Goal: Task Accomplishment & Management: Use online tool/utility

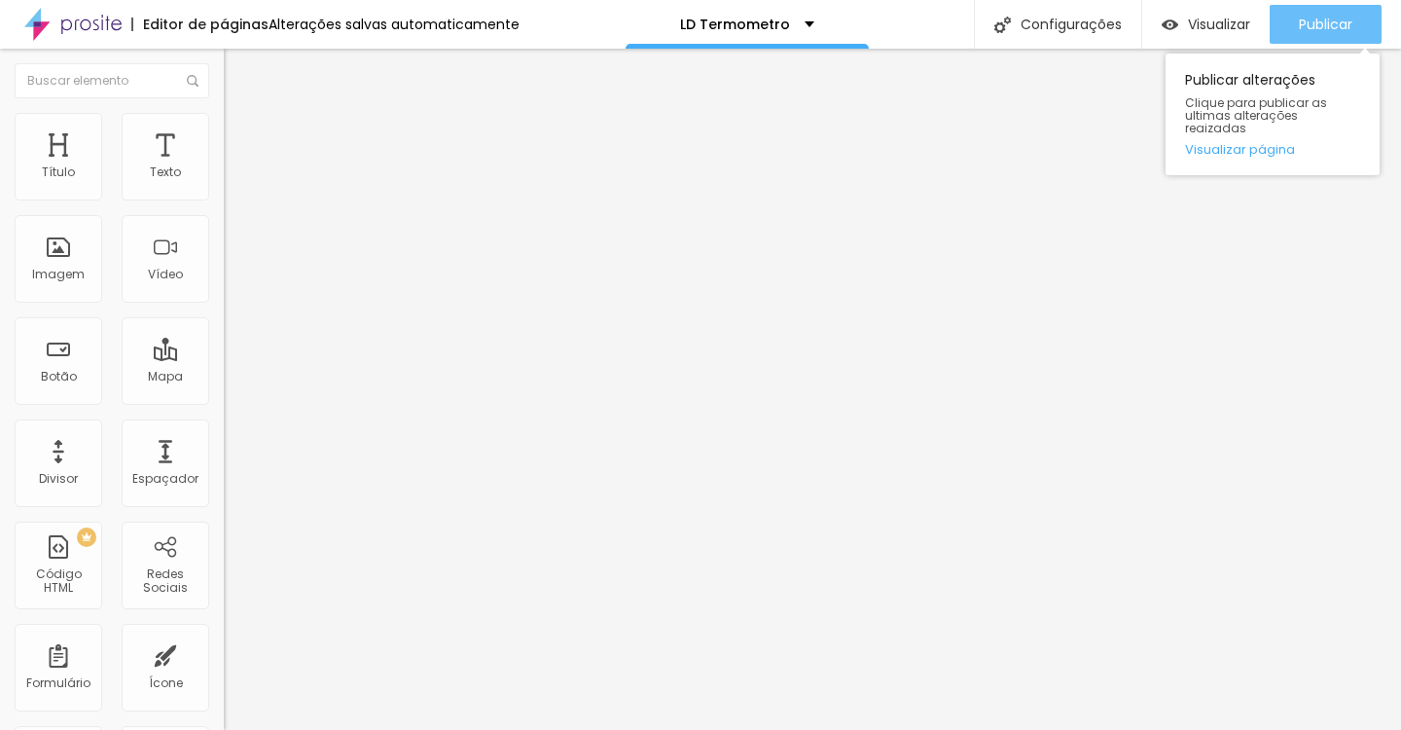
click at [1331, 23] on span "Publicar" at bounding box center [1325, 25] width 53 height 16
click at [1325, 7] on div "Publicar" at bounding box center [1325, 24] width 53 height 39
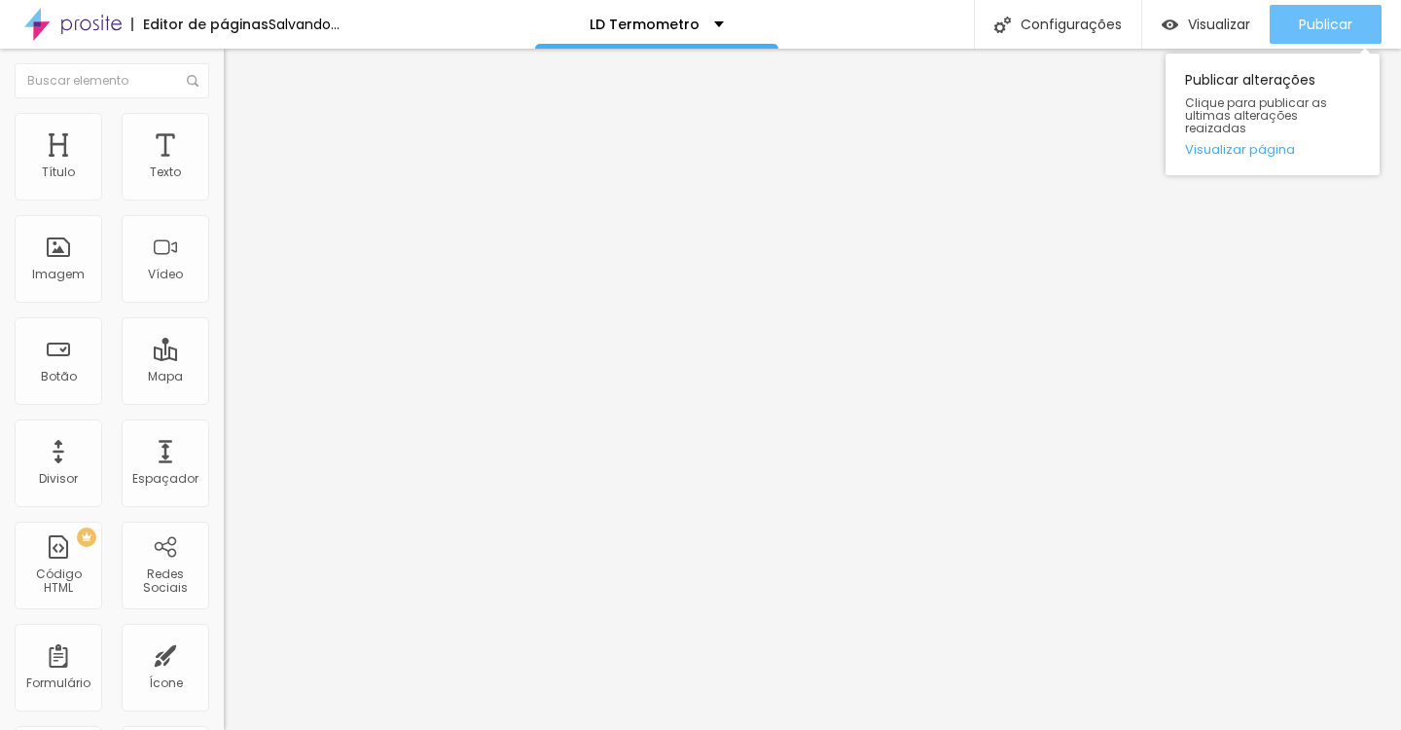
click at [1306, 25] on span "Publicar" at bounding box center [1325, 25] width 53 height 16
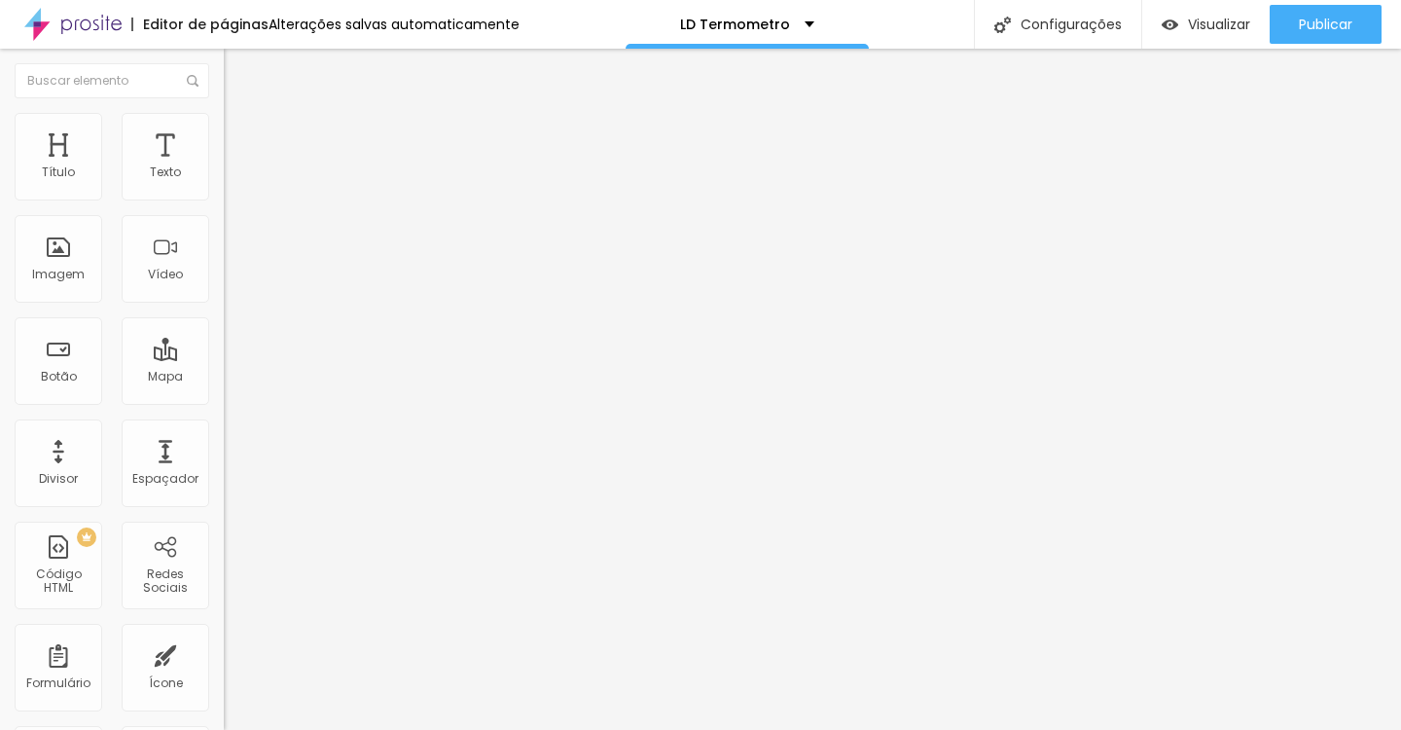
click at [232, 181] on icon "button" at bounding box center [238, 175] width 12 height 12
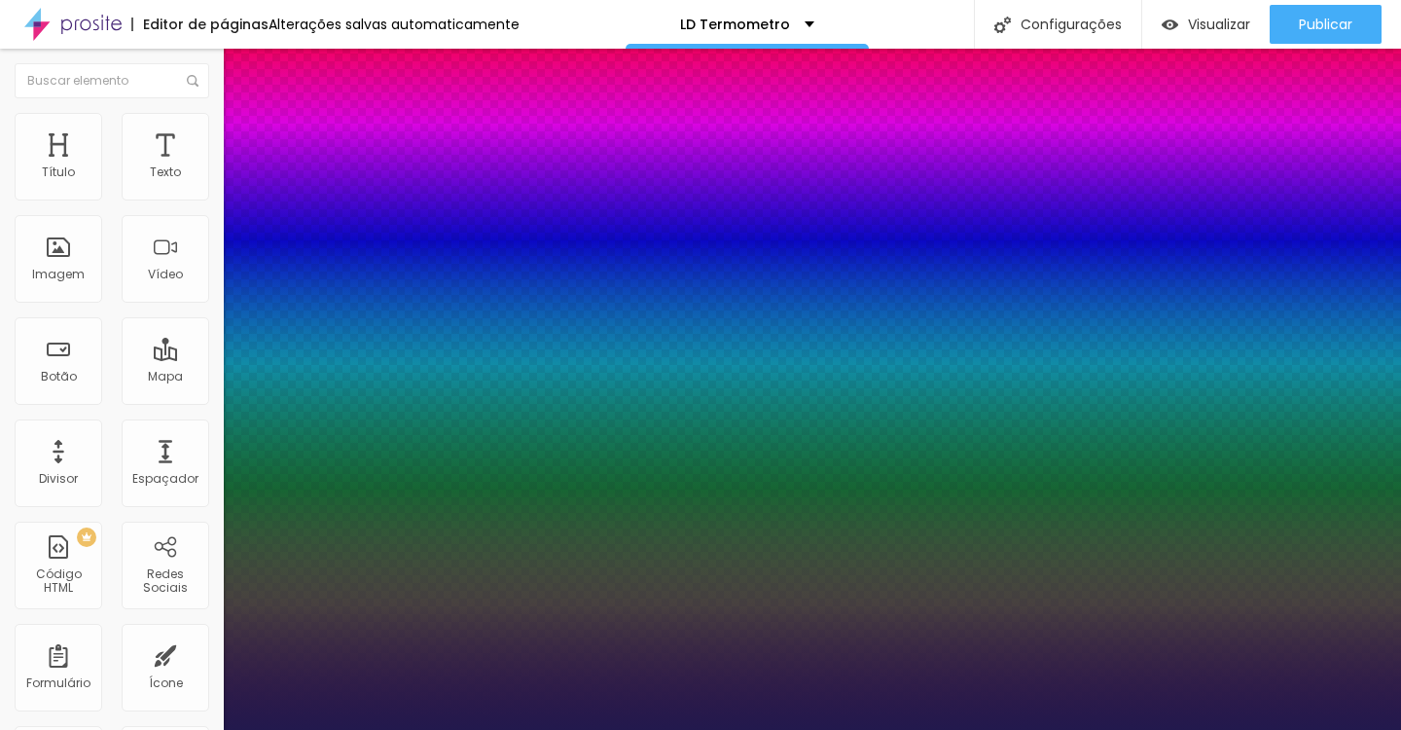
type input "1"
select select "Lora"
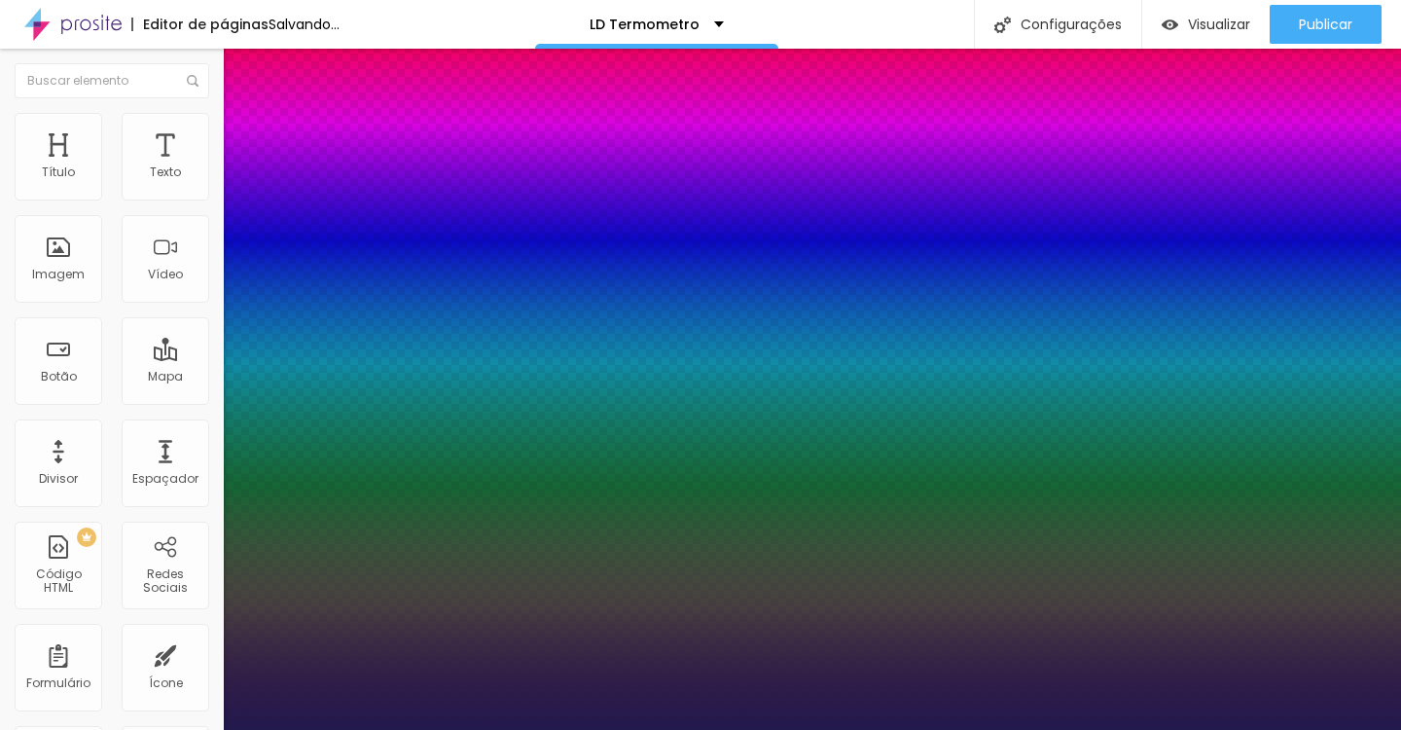
type input "1"
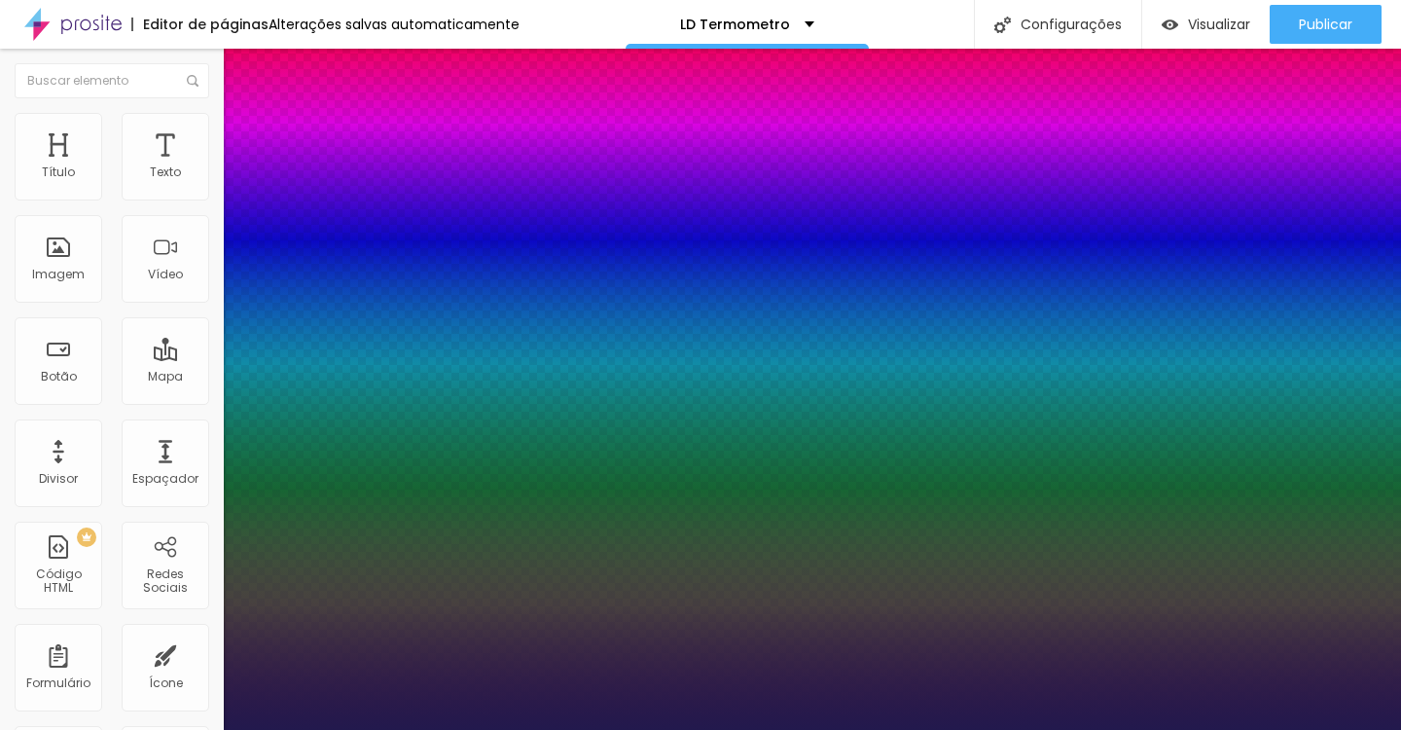
type input "8"
type input "5"
type input "1"
type input "25"
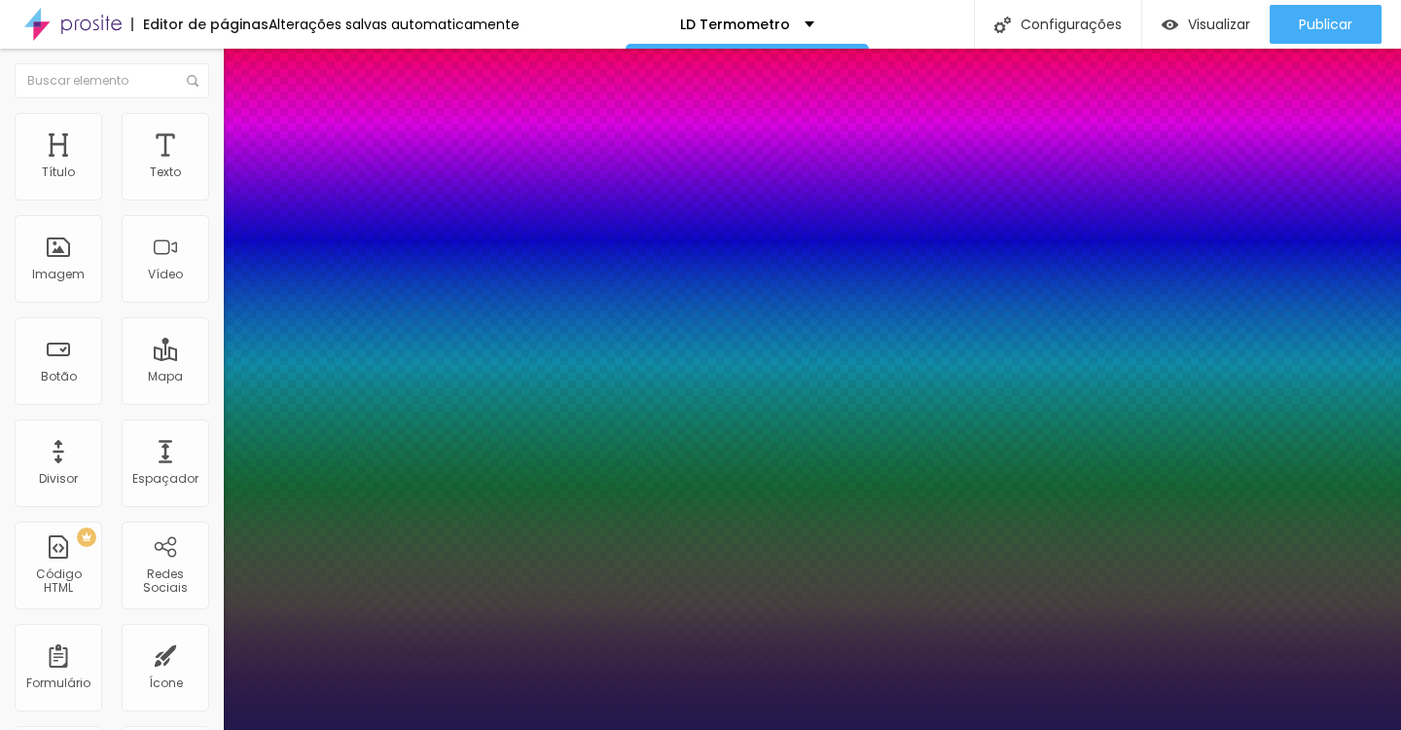
type input "1"
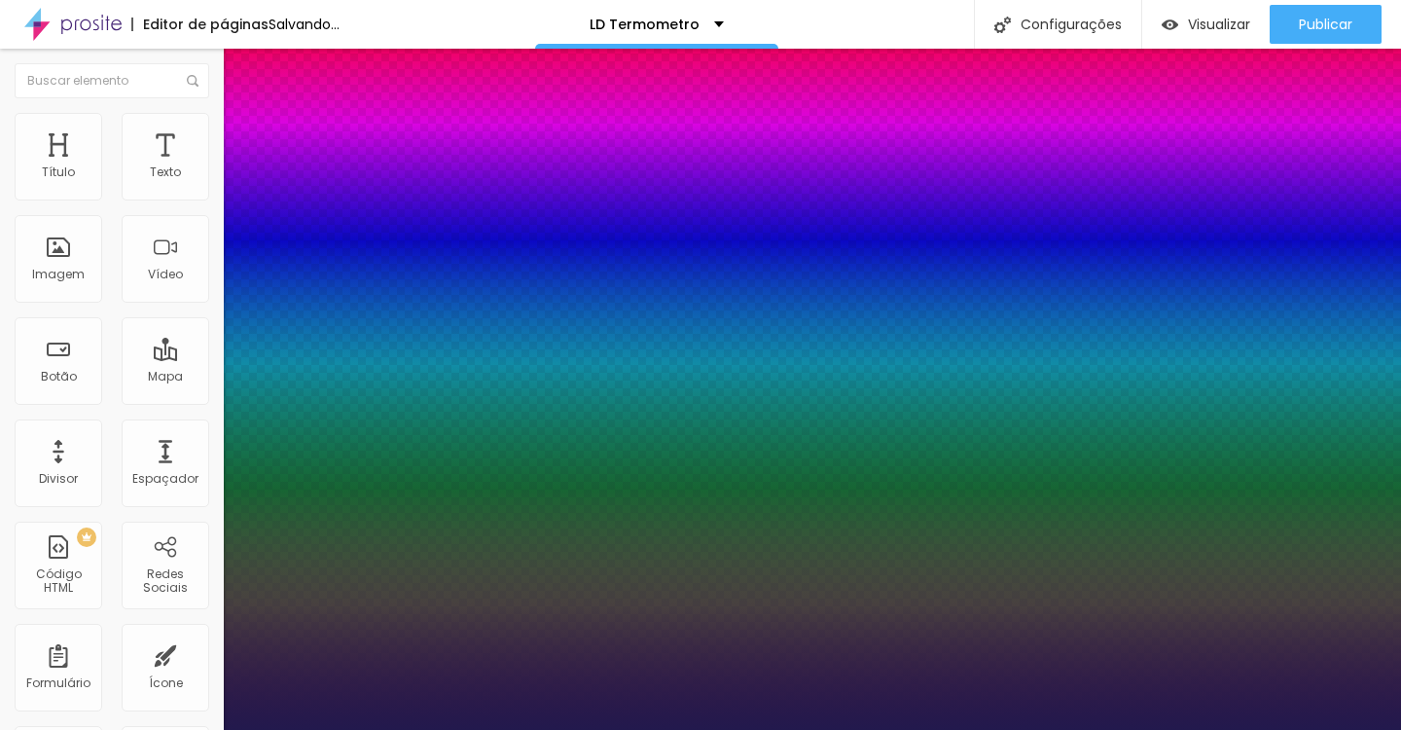
type input "25"
click at [649, 729] on div at bounding box center [700, 730] width 1401 height 0
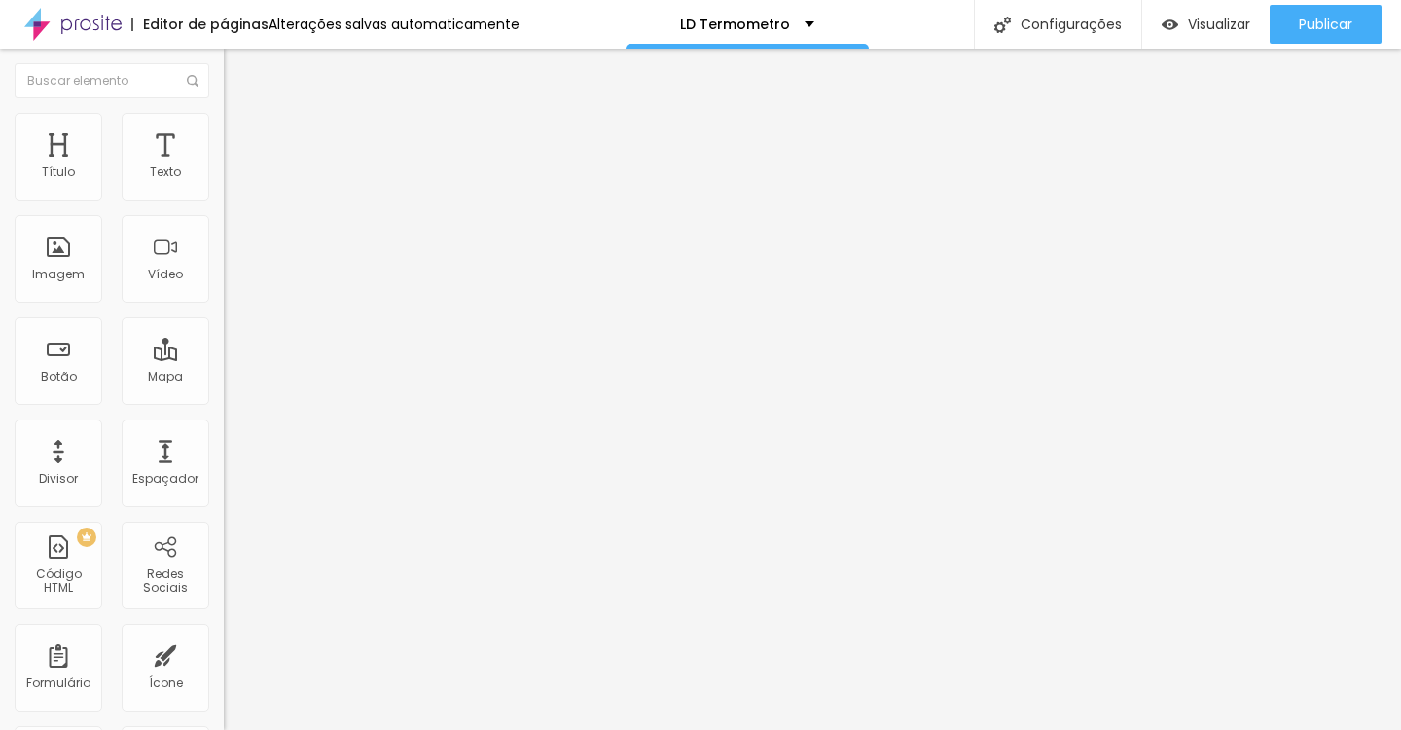
click at [224, 187] on button "button" at bounding box center [237, 176] width 27 height 20
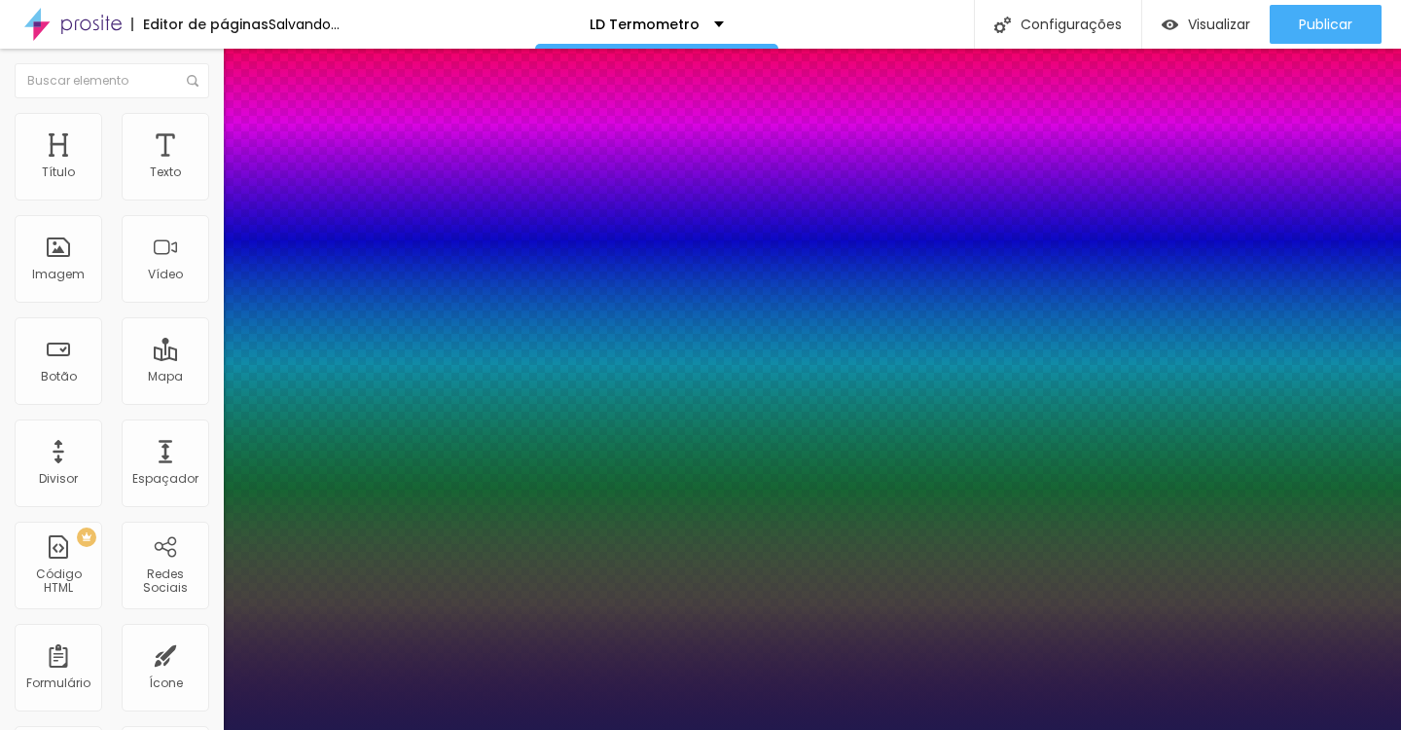
type input "1"
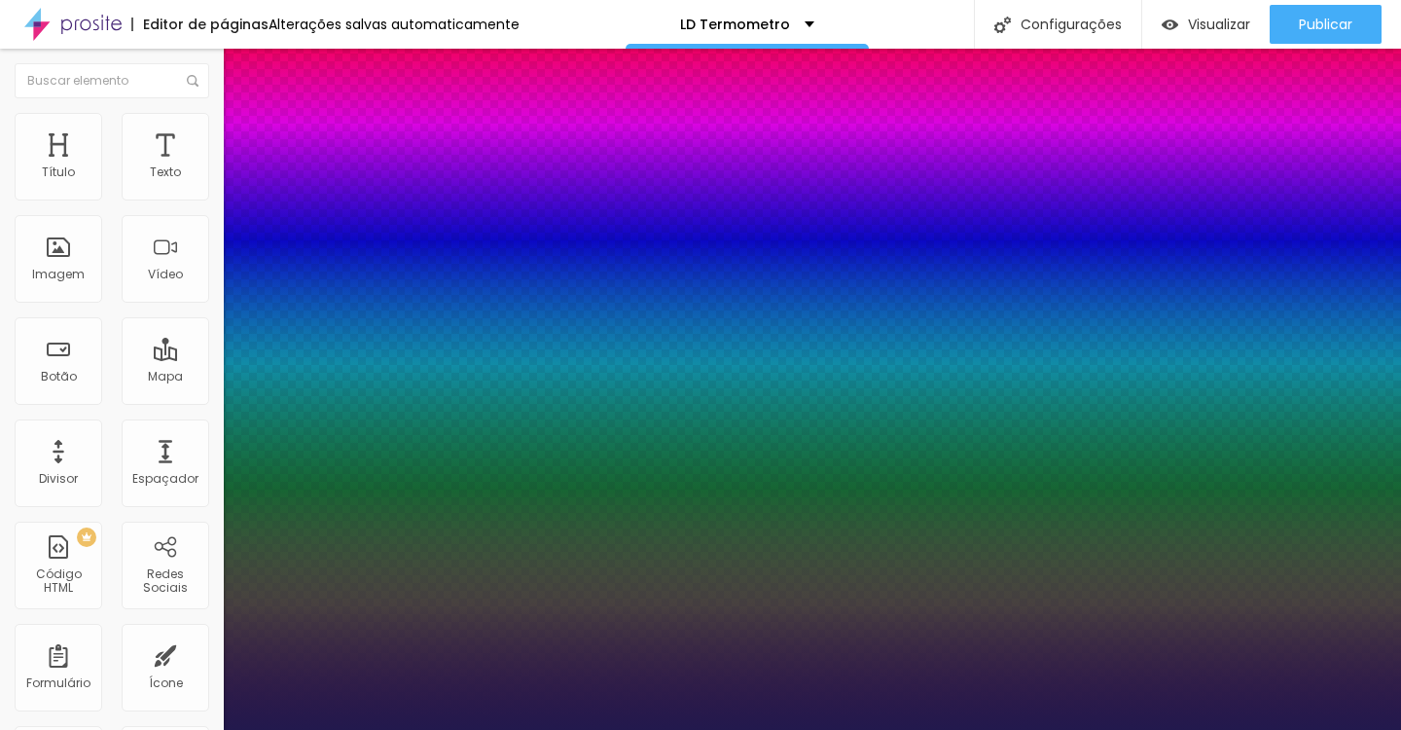
click at [582, 729] on div at bounding box center [700, 730] width 1401 height 0
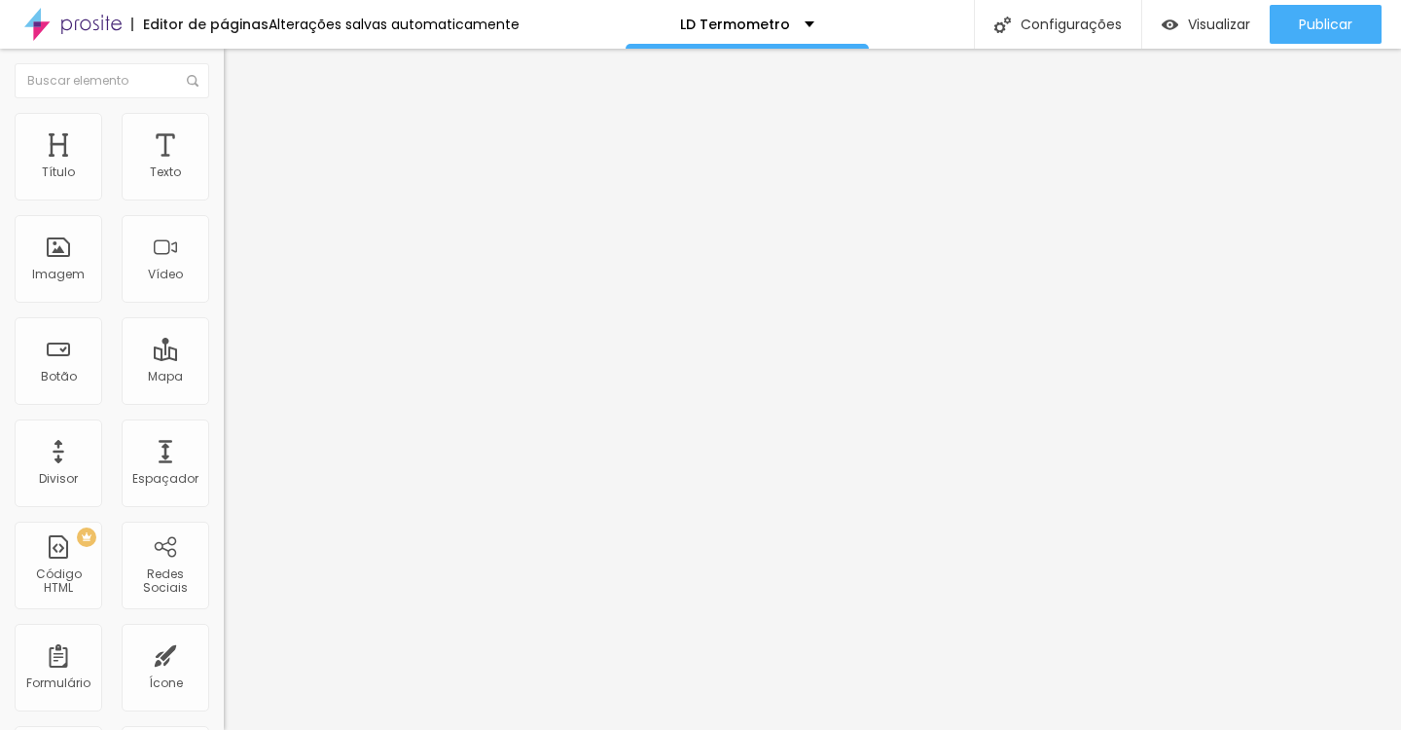
click at [239, 173] on icon "button" at bounding box center [241, 171] width 4 height 4
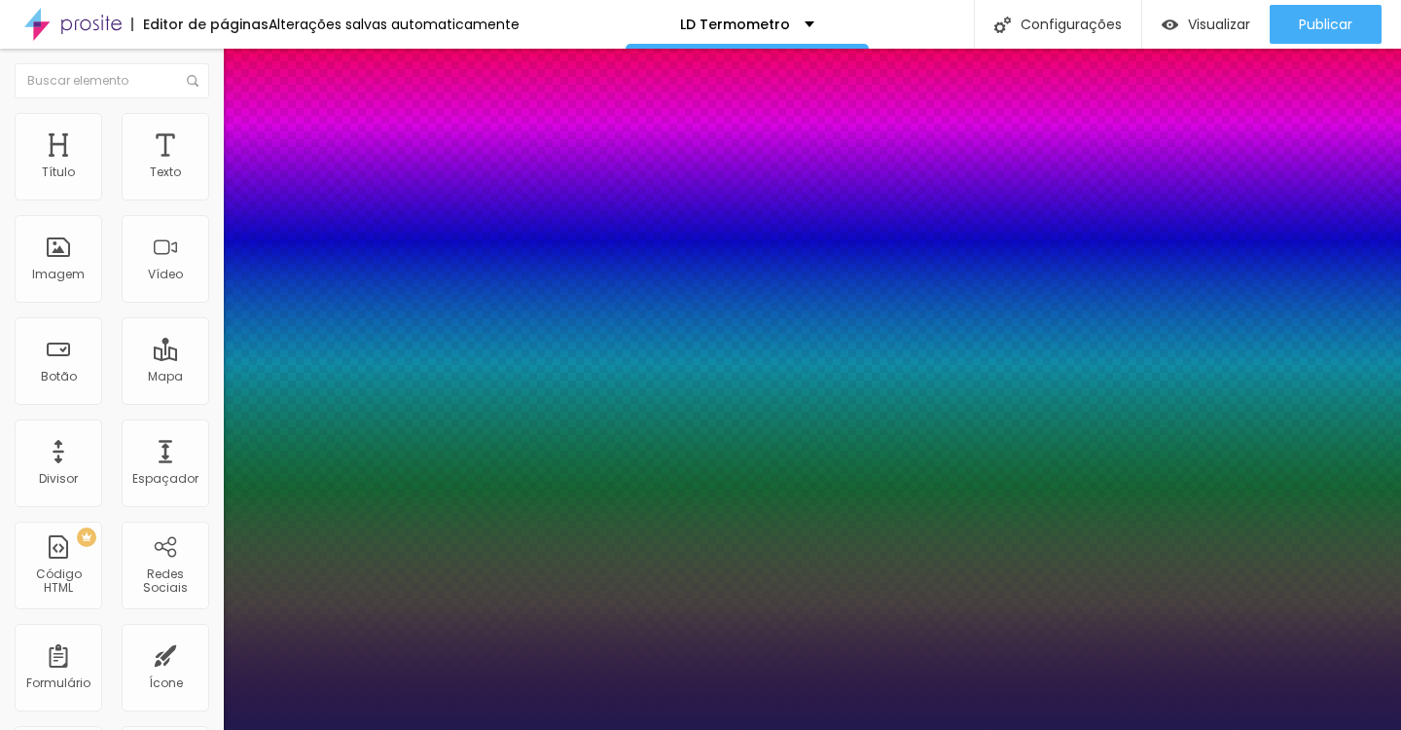
type input "1"
type input "8"
type input "2"
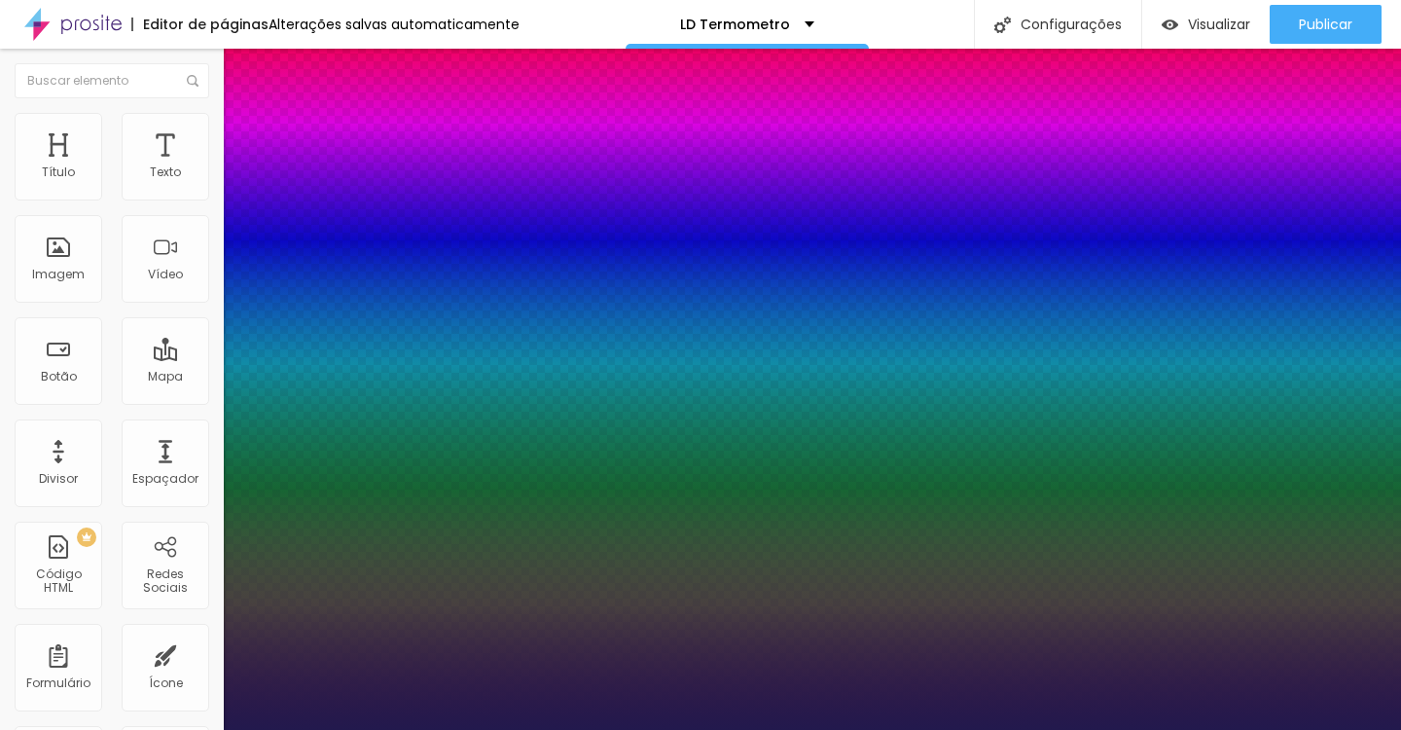
type input "1"
type input "8"
type input "1"
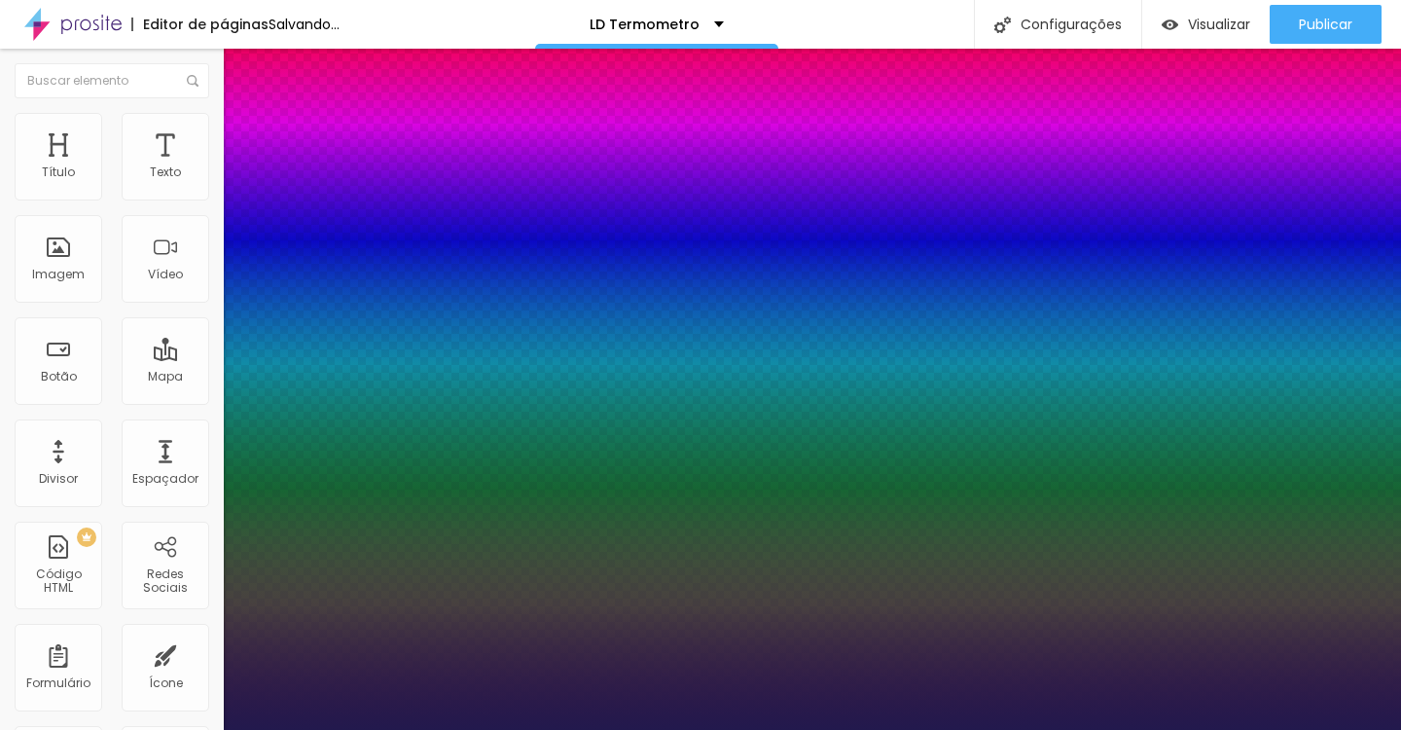
type input "8"
type input "0"
type input "1"
type input "8"
type input "1"
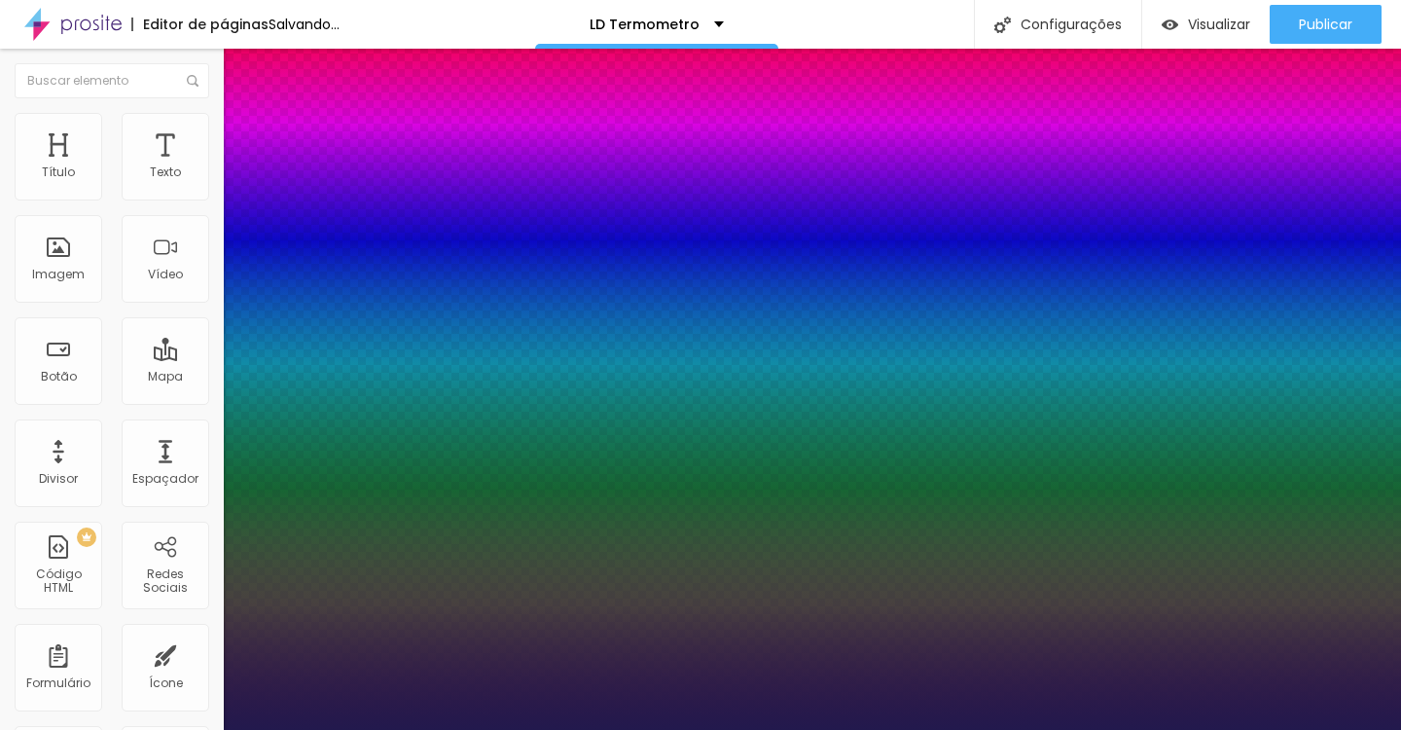
type input "8"
type input "03"
type input "1"
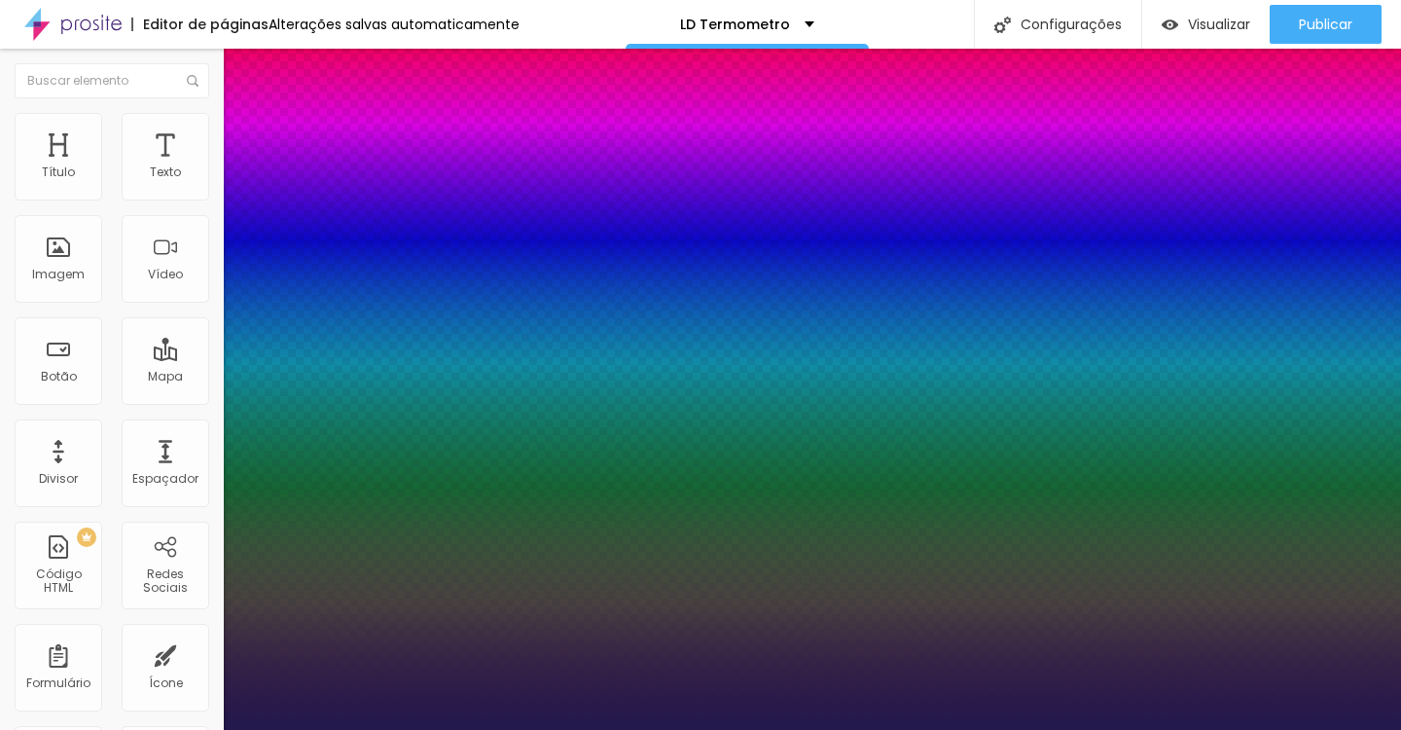
type input "35"
type input "035"
type input "1"
type input "035"
type input "1"
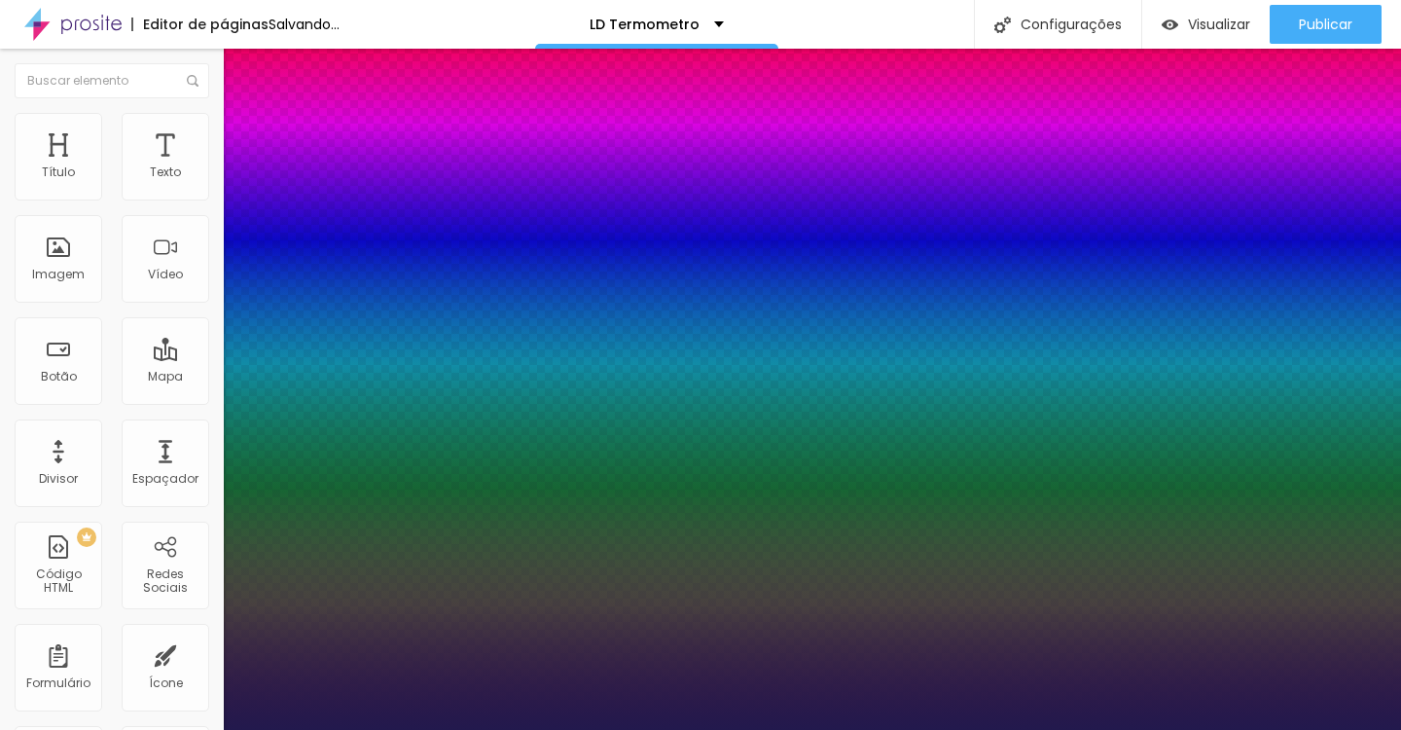
click at [498, 729] on div at bounding box center [700, 730] width 1401 height 0
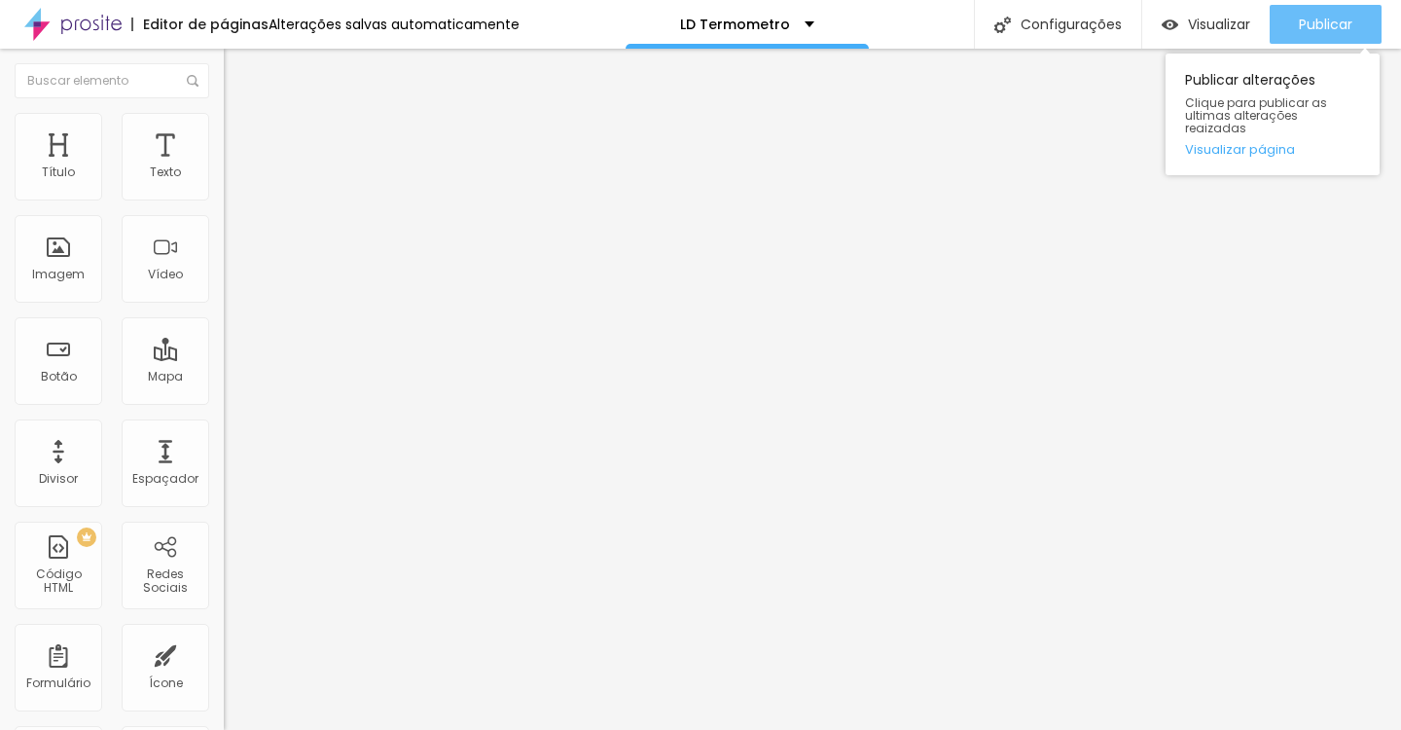
click at [1343, 18] on span "Publicar" at bounding box center [1325, 25] width 53 height 16
click at [1328, 24] on span "Publicar" at bounding box center [1325, 25] width 53 height 16
click at [1327, 28] on span "Publicar" at bounding box center [1325, 25] width 53 height 16
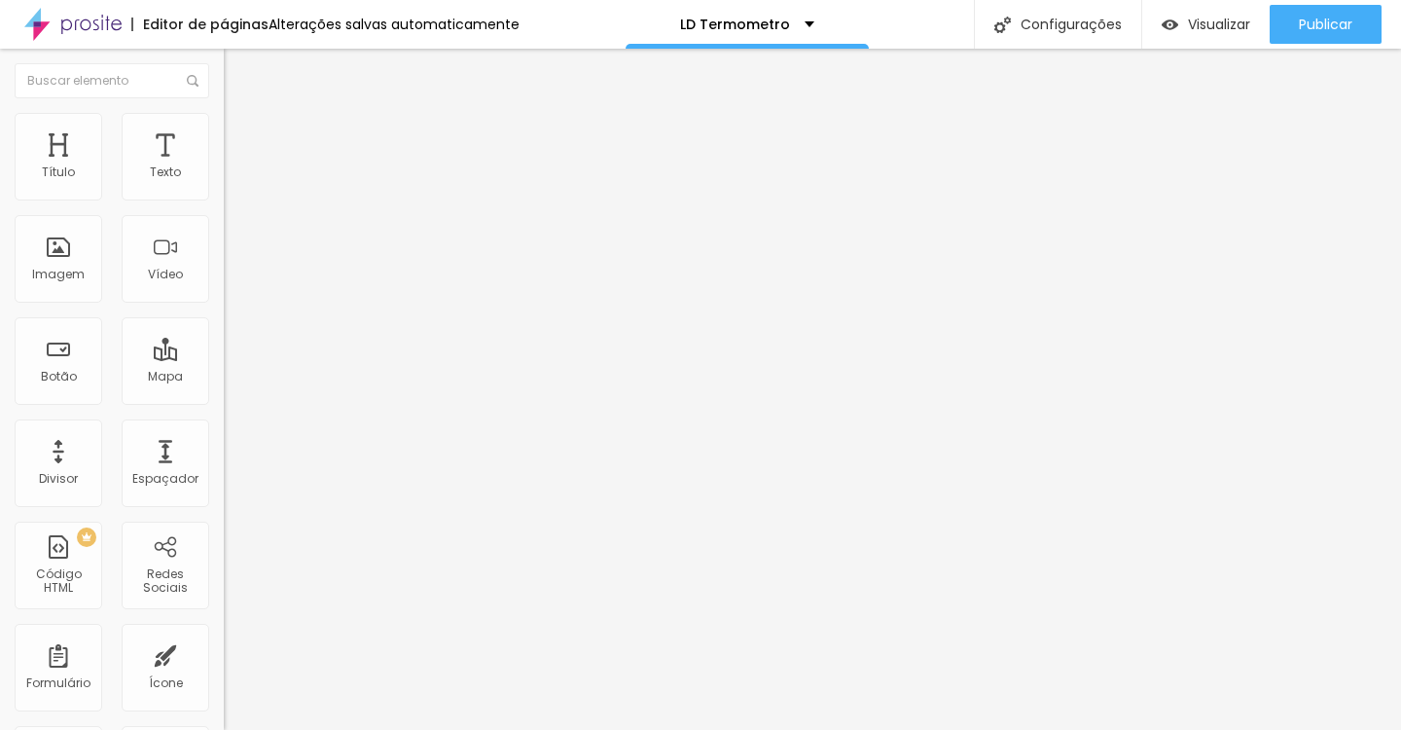
click at [224, 187] on button "button" at bounding box center [237, 176] width 27 height 20
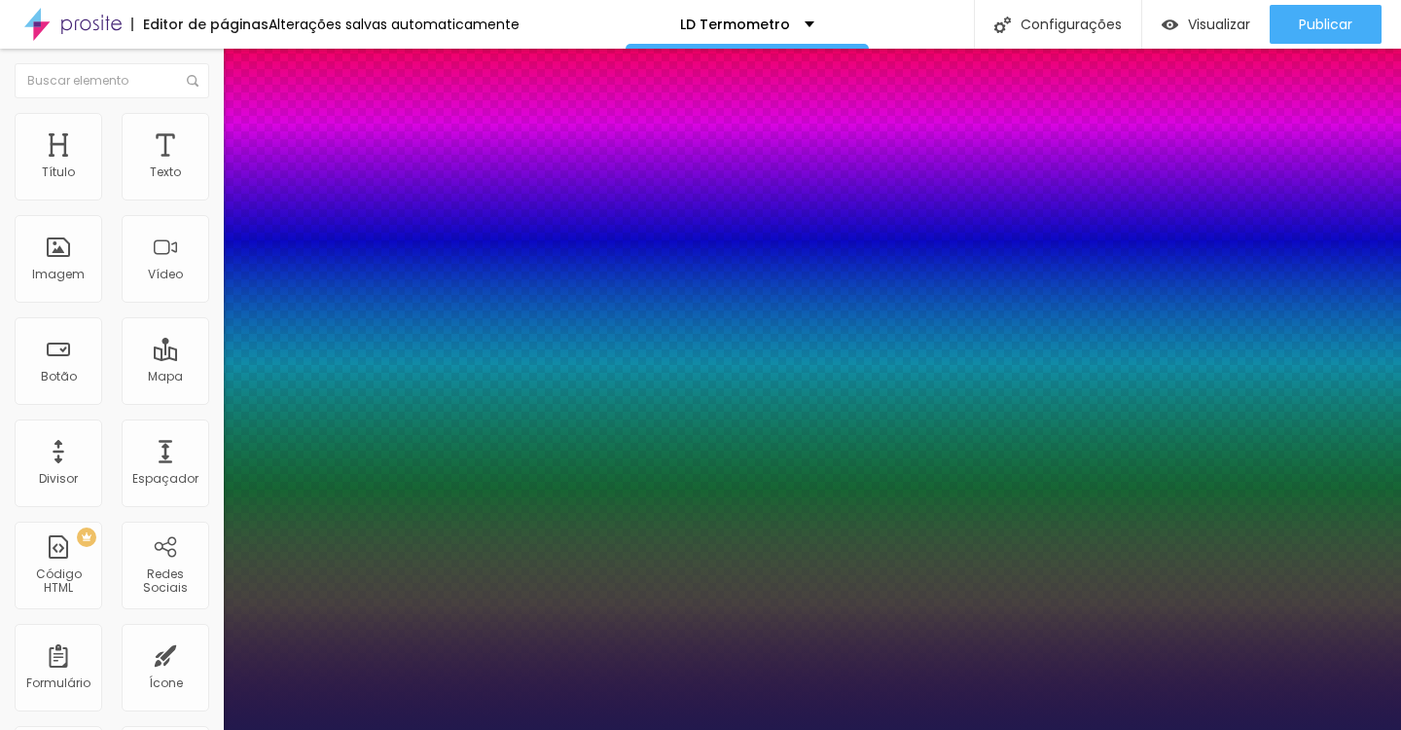
type input "1"
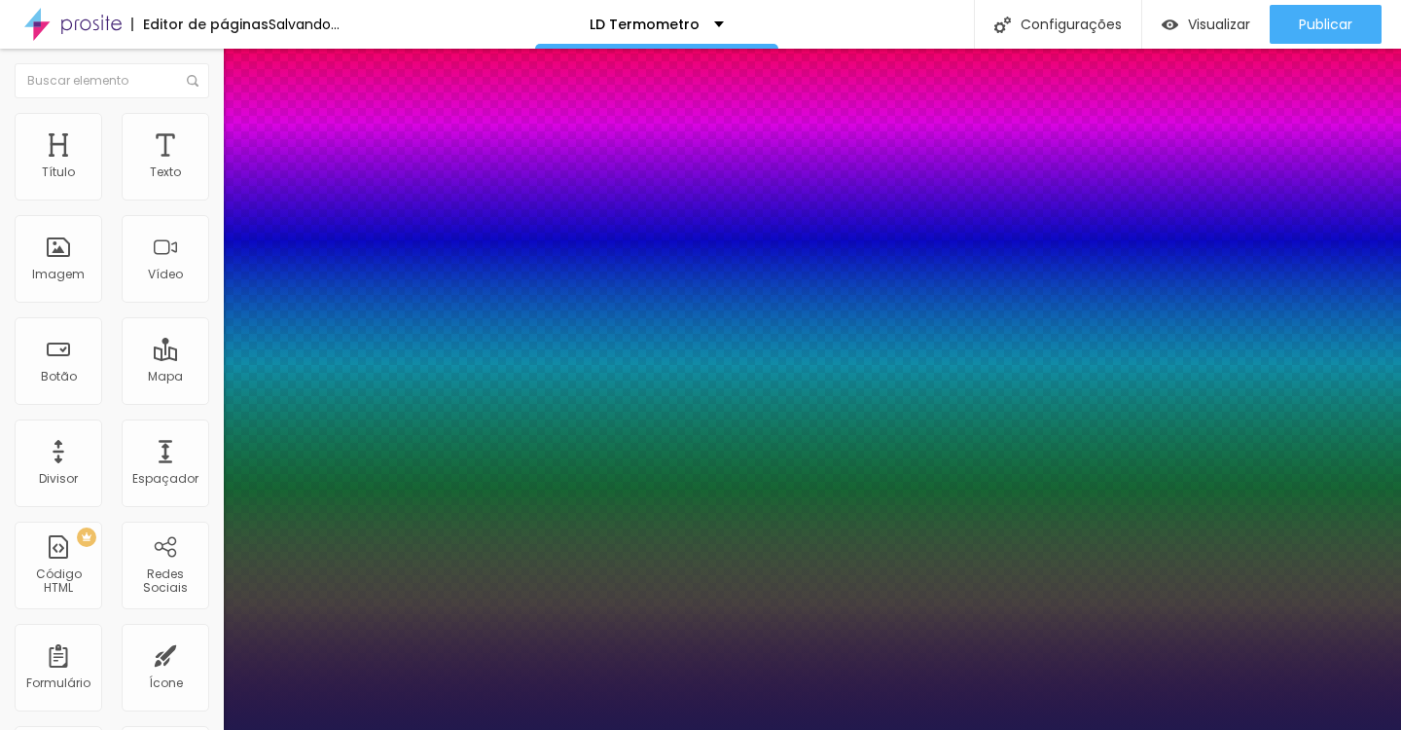
click at [600, 729] on div at bounding box center [700, 730] width 1401 height 0
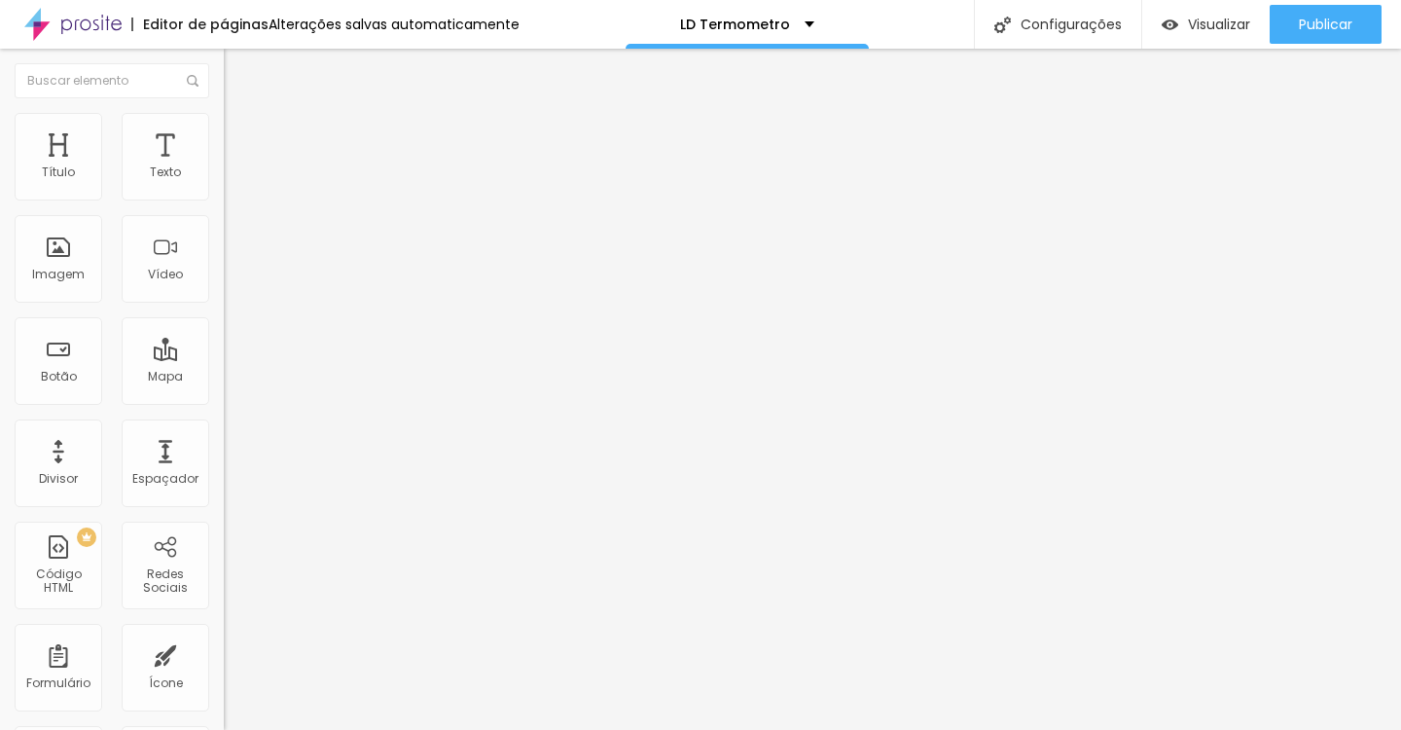
click at [224, 187] on button "button" at bounding box center [237, 176] width 27 height 20
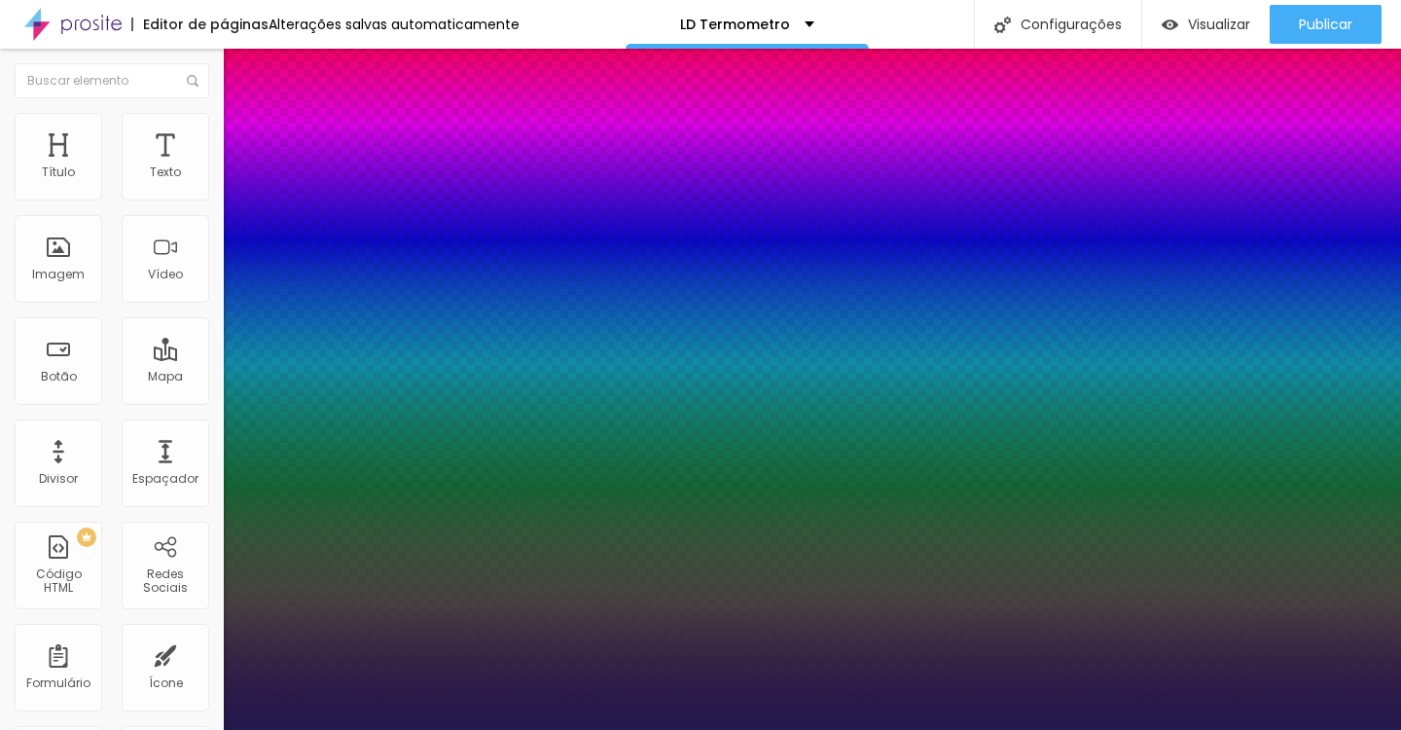
type input "1"
click at [845, 729] on div at bounding box center [700, 730] width 1401 height 0
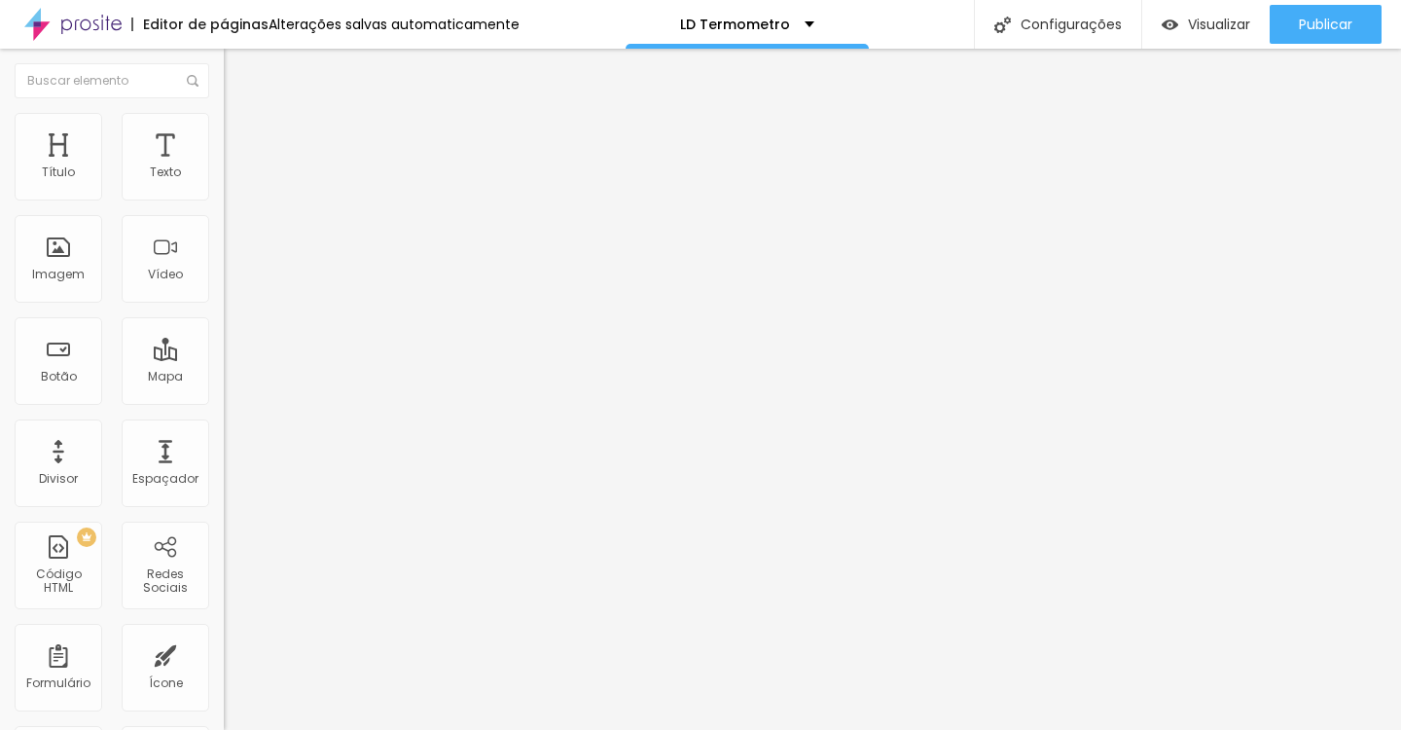
click at [239, 173] on icon "button" at bounding box center [241, 171] width 4 height 4
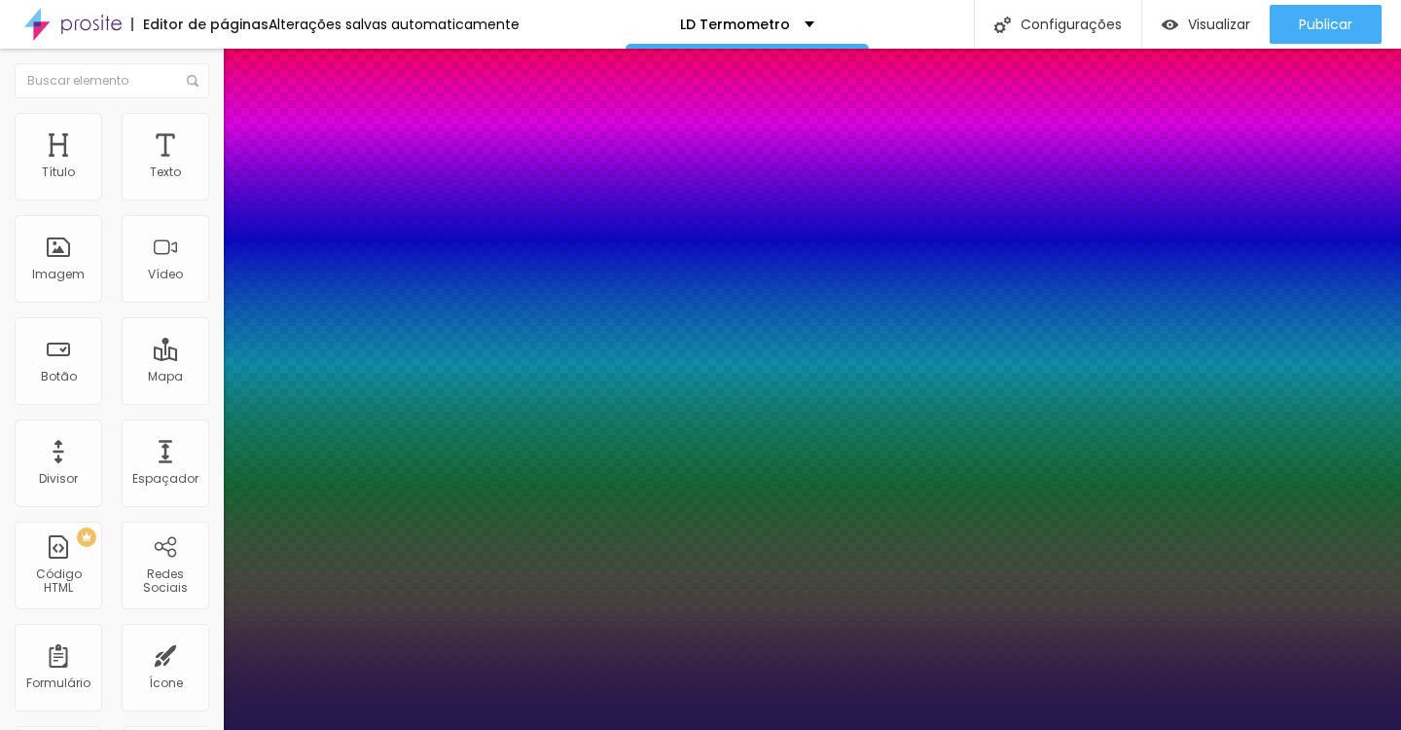
type input "1"
click at [797, 729] on div at bounding box center [700, 730] width 1401 height 0
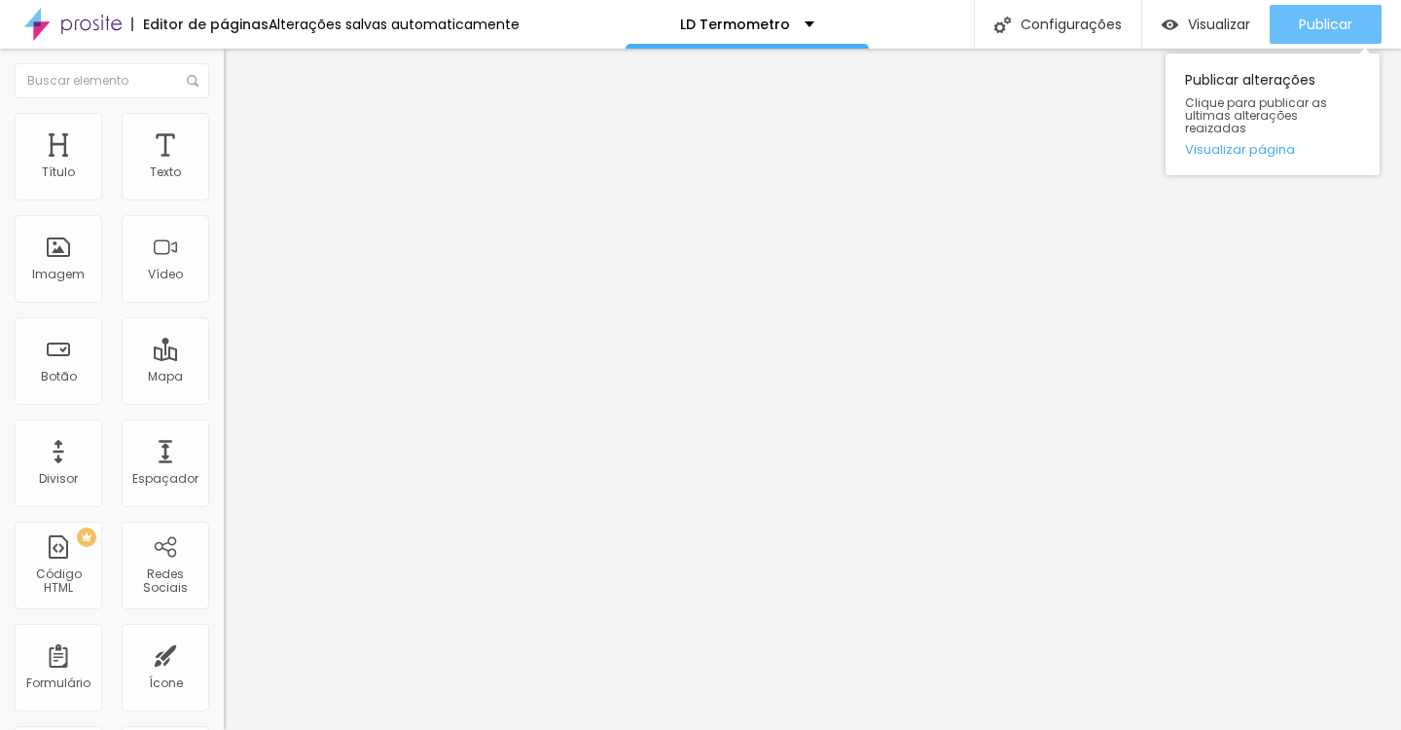
click at [1312, 10] on div "Publicar" at bounding box center [1325, 24] width 53 height 39
click at [1291, 40] on button "Publicar" at bounding box center [1325, 24] width 112 height 39
click at [1358, 30] on button "Publicar" at bounding box center [1325, 24] width 112 height 39
